Goal: Navigation & Orientation: Find specific page/section

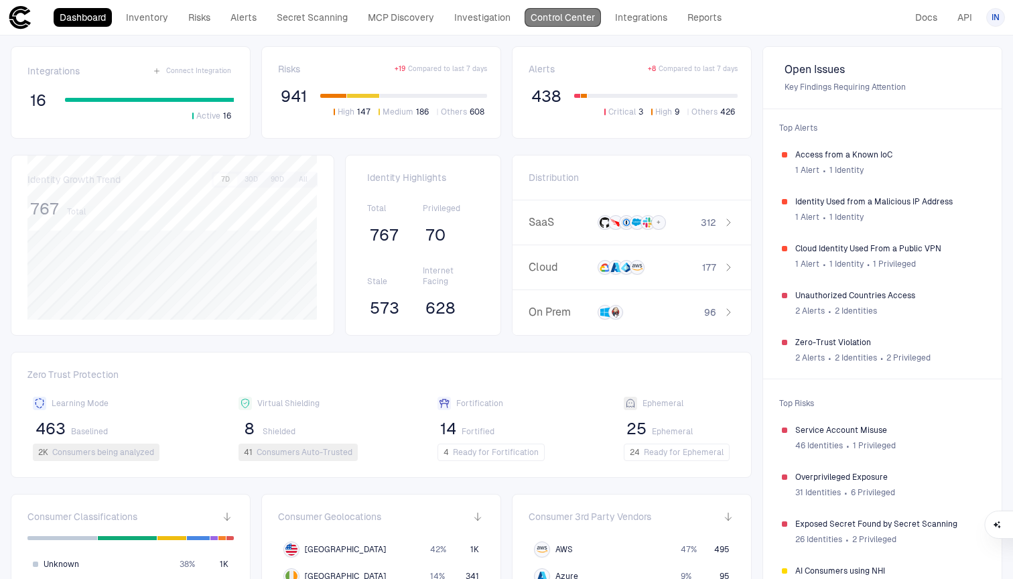
click at [582, 20] on link "Control Center" at bounding box center [563, 17] width 76 height 19
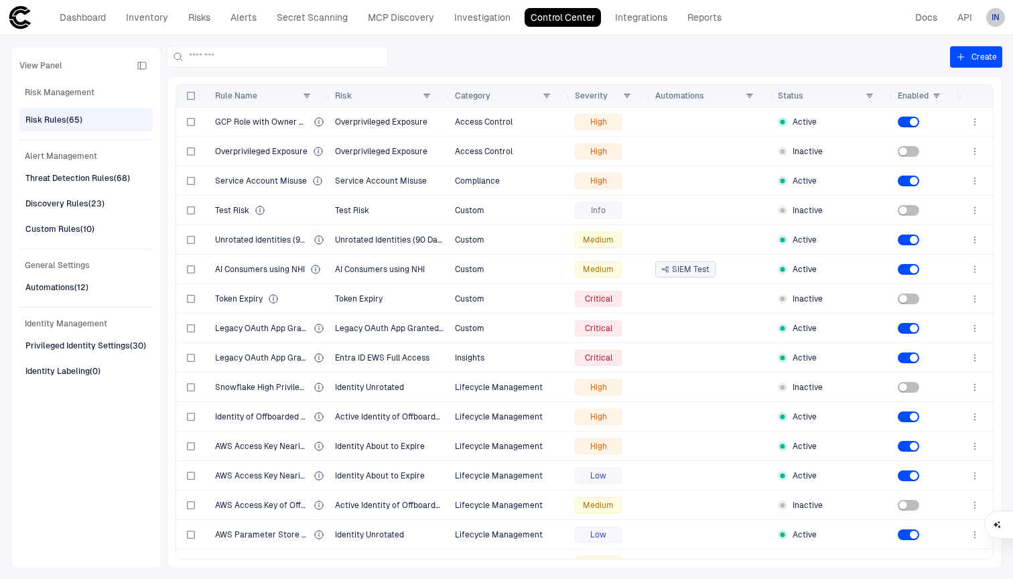
click at [998, 17] on span "IN" at bounding box center [996, 17] width 8 height 11
click at [943, 81] on span "Admin Settings" at bounding box center [929, 85] width 57 height 11
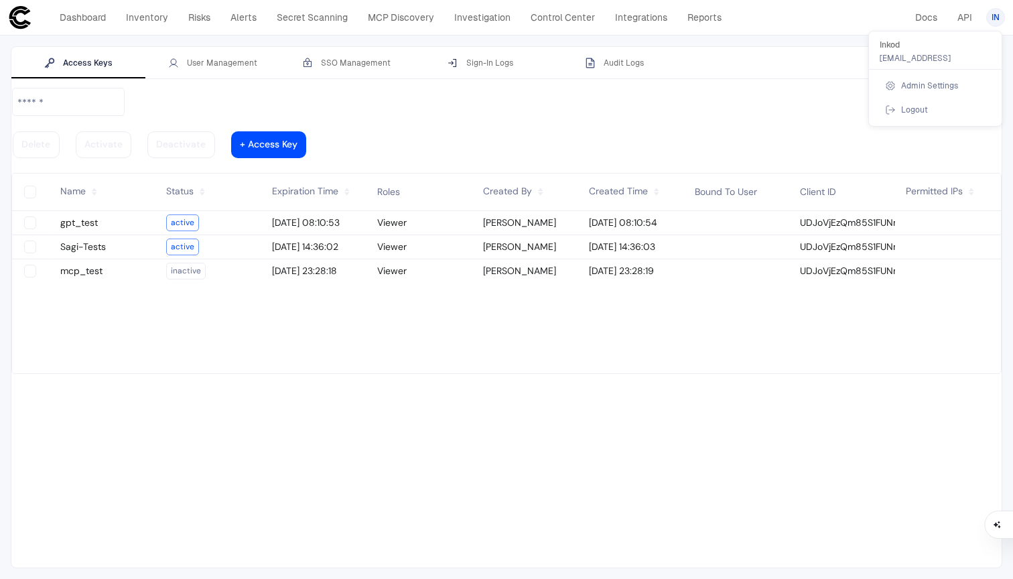
click at [213, 62] on div at bounding box center [506, 289] width 1013 height 579
click at [213, 62] on div "User Management" at bounding box center [212, 63] width 89 height 11
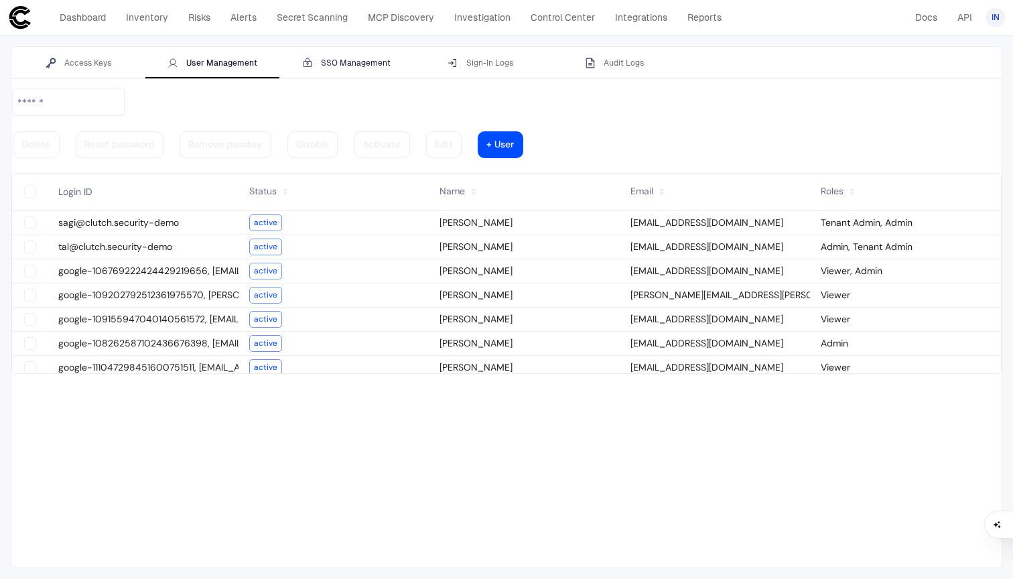
click at [328, 66] on div "SSO Management" at bounding box center [346, 63] width 88 height 11
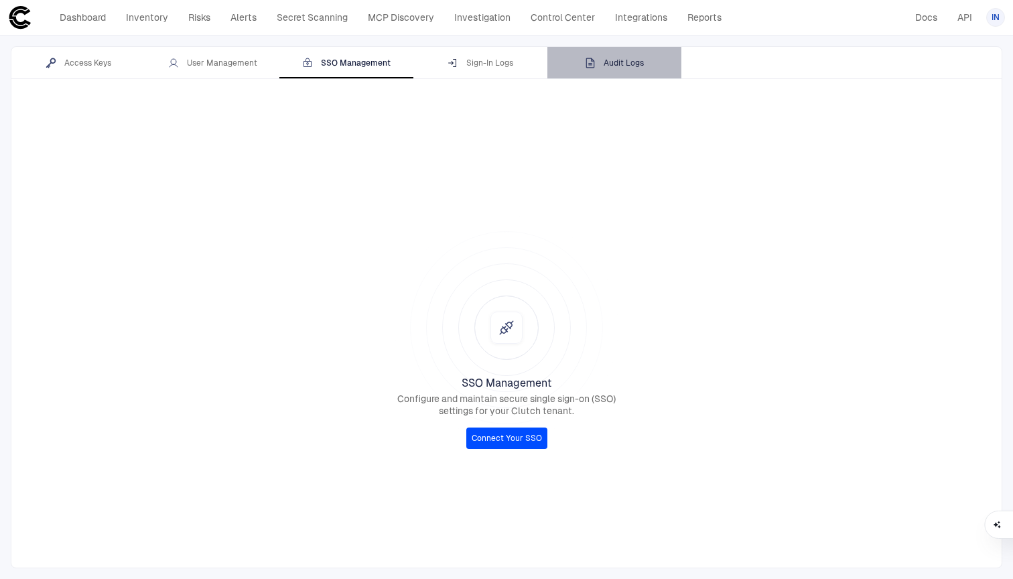
click at [644, 54] on button "Audit Logs" at bounding box center [615, 63] width 134 height 32
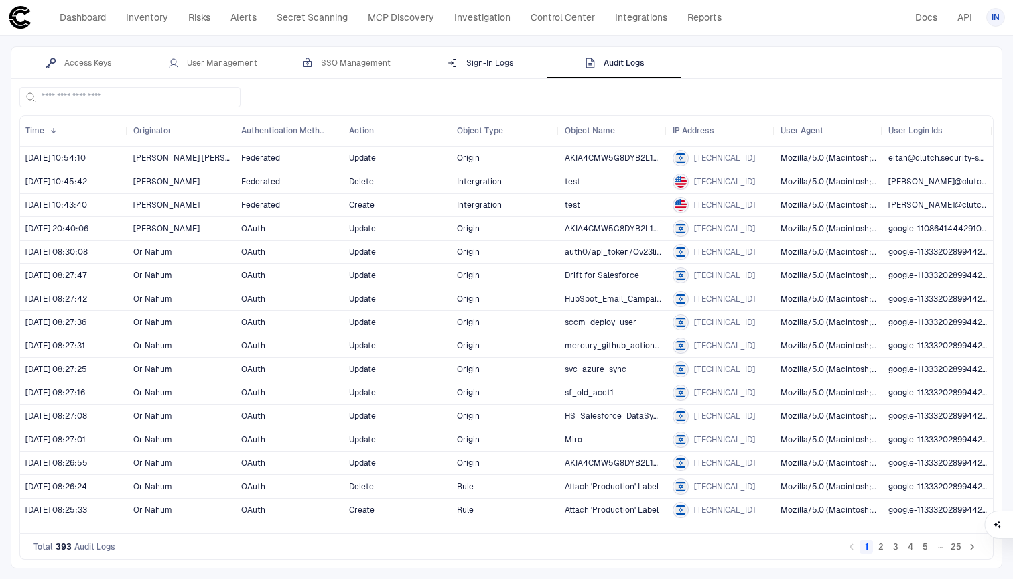
click at [473, 70] on button "Sign-In Logs" at bounding box center [481, 63] width 134 height 32
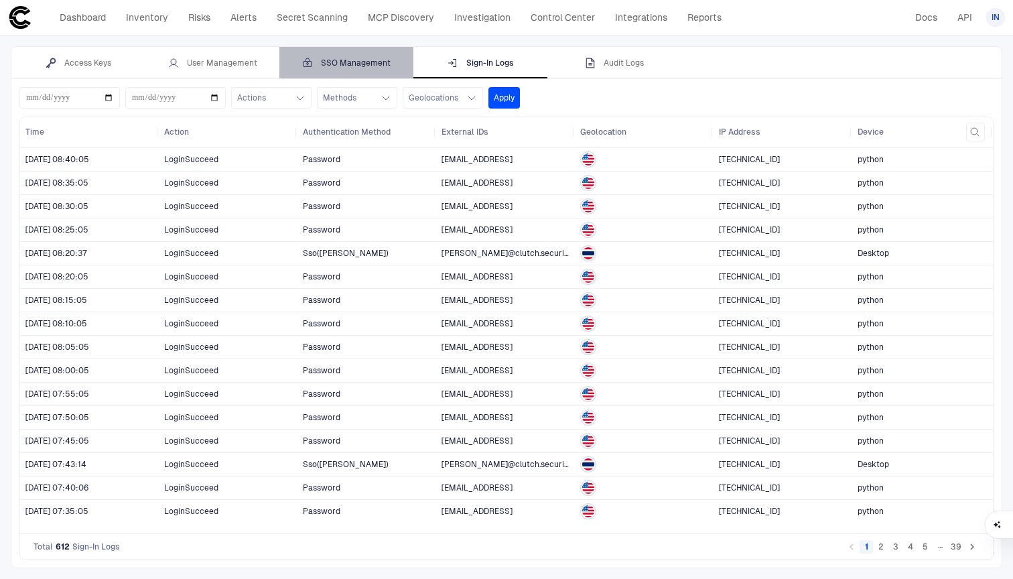
click at [371, 68] on button "SSO Management" at bounding box center [346, 63] width 134 height 32
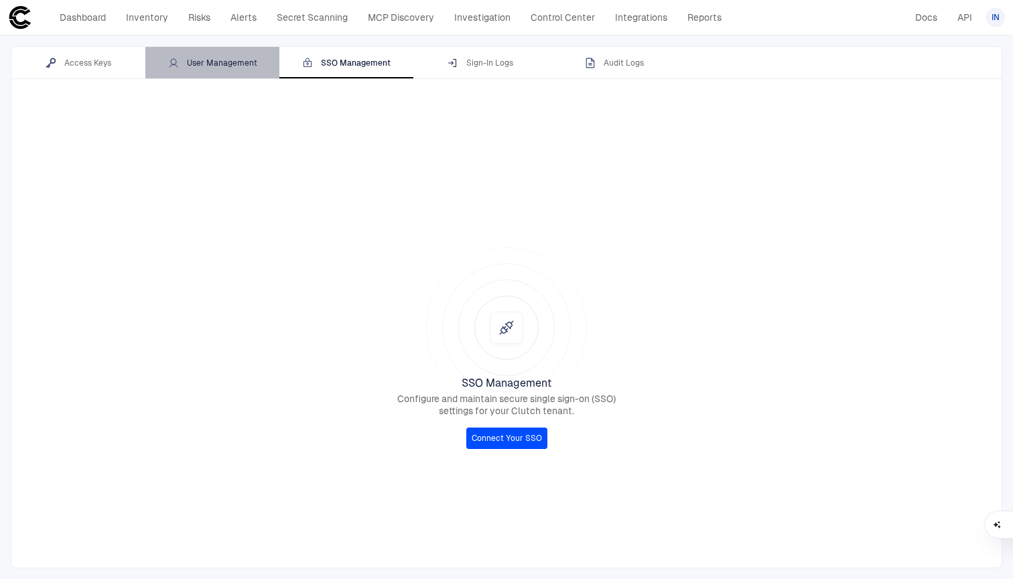
click at [216, 70] on button "User Management" at bounding box center [212, 63] width 134 height 32
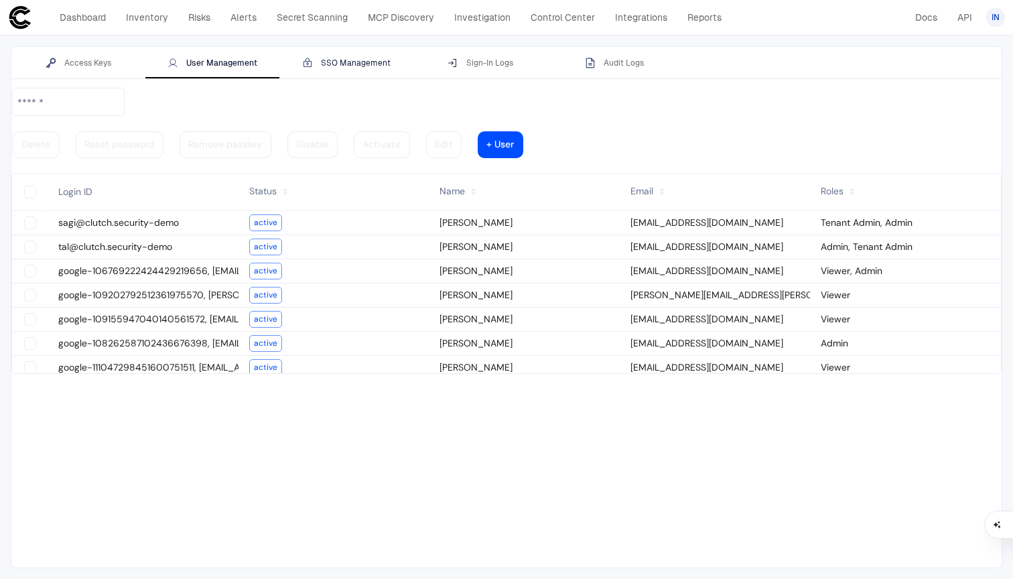
click at [346, 63] on div "SSO Management" at bounding box center [346, 63] width 88 height 11
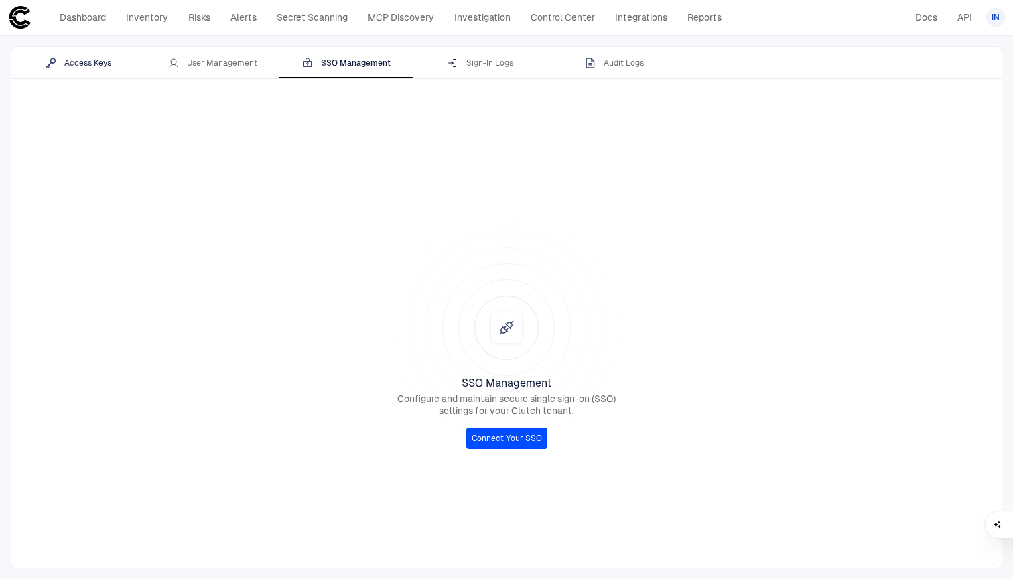
click at [74, 70] on button "Access Keys" at bounding box center [78, 63] width 134 height 32
